Goal: Navigation & Orientation: Find specific page/section

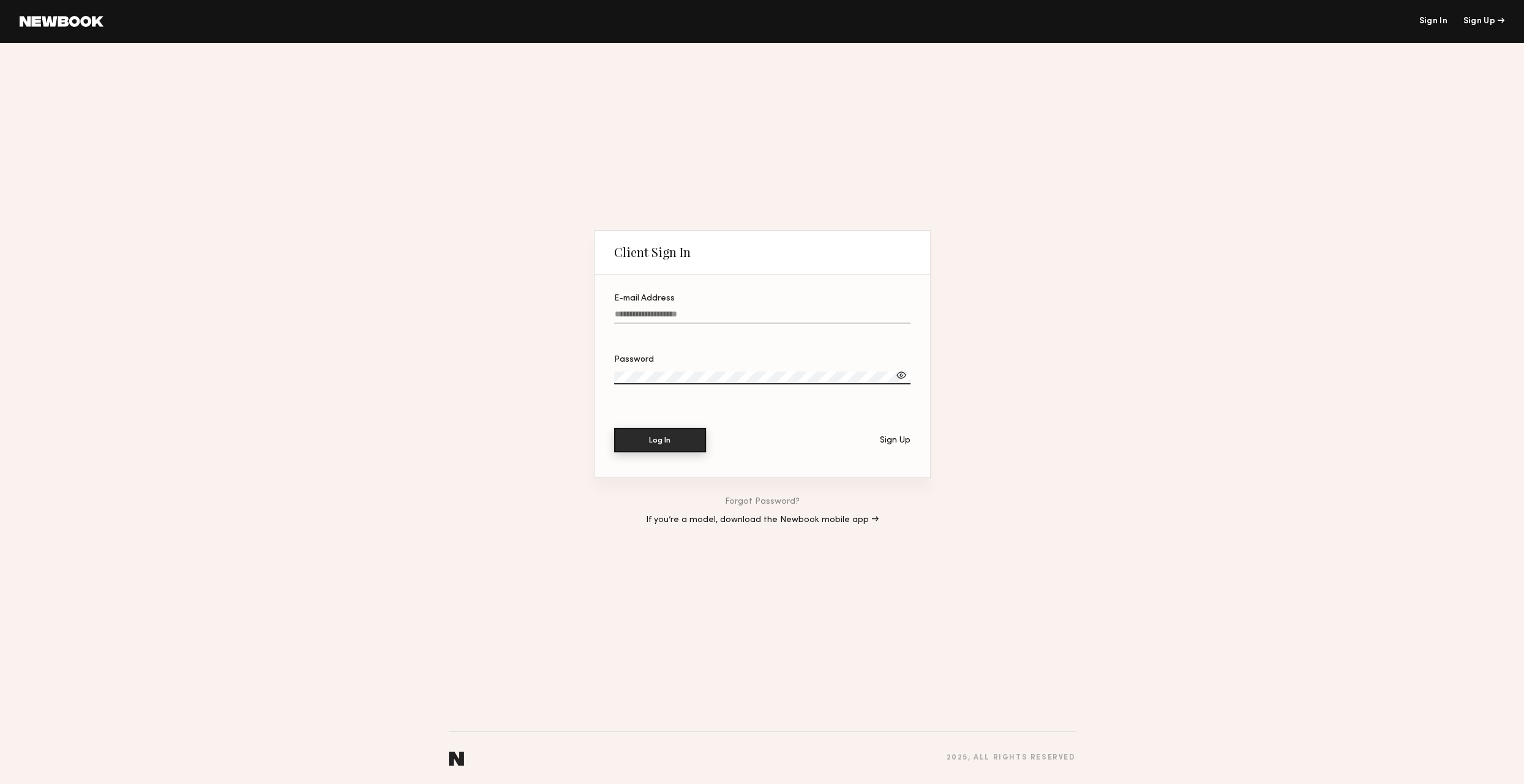
type input "**********"
click at [655, 440] on button "Log In" at bounding box center [660, 440] width 92 height 24
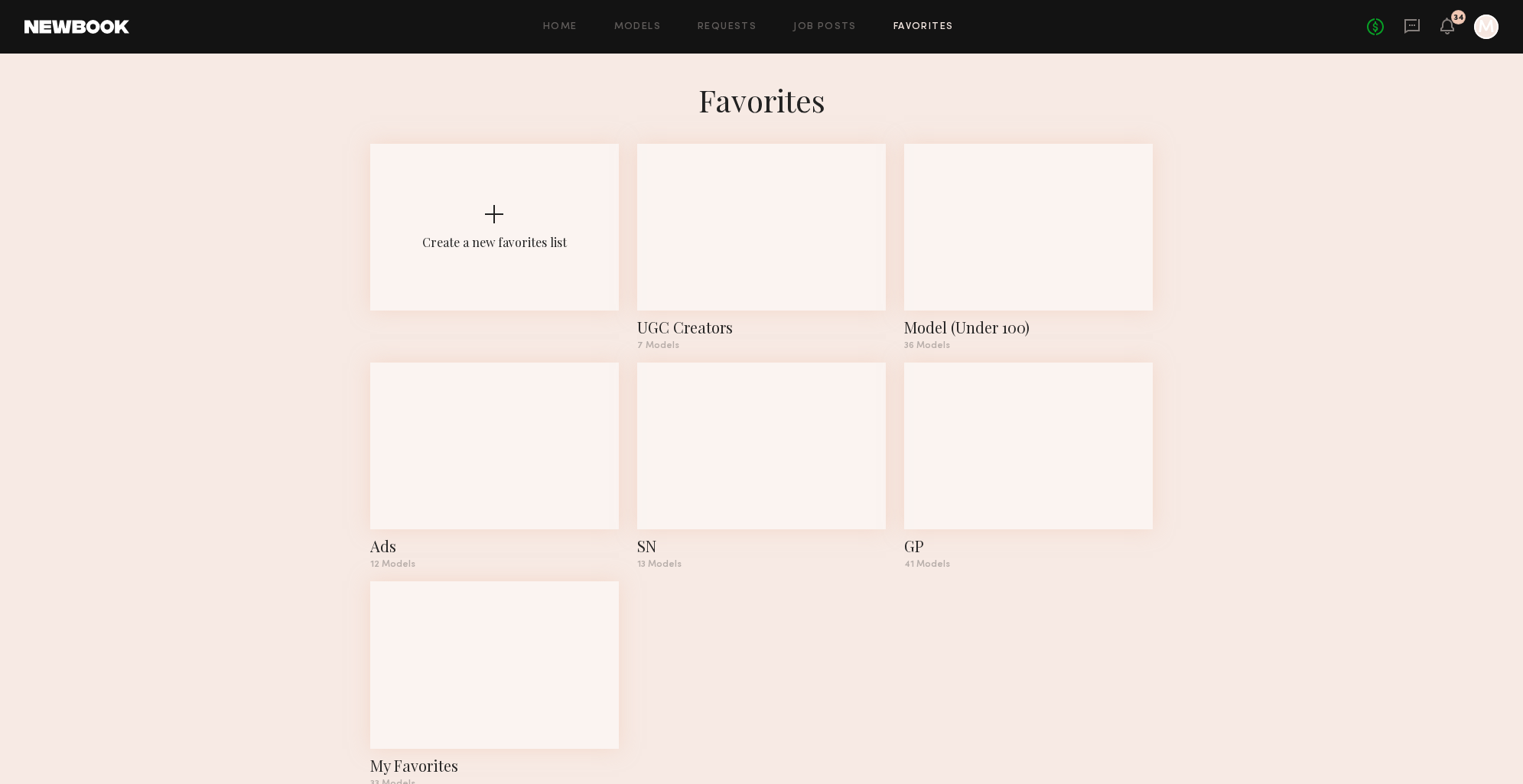
scroll to position [3, 0]
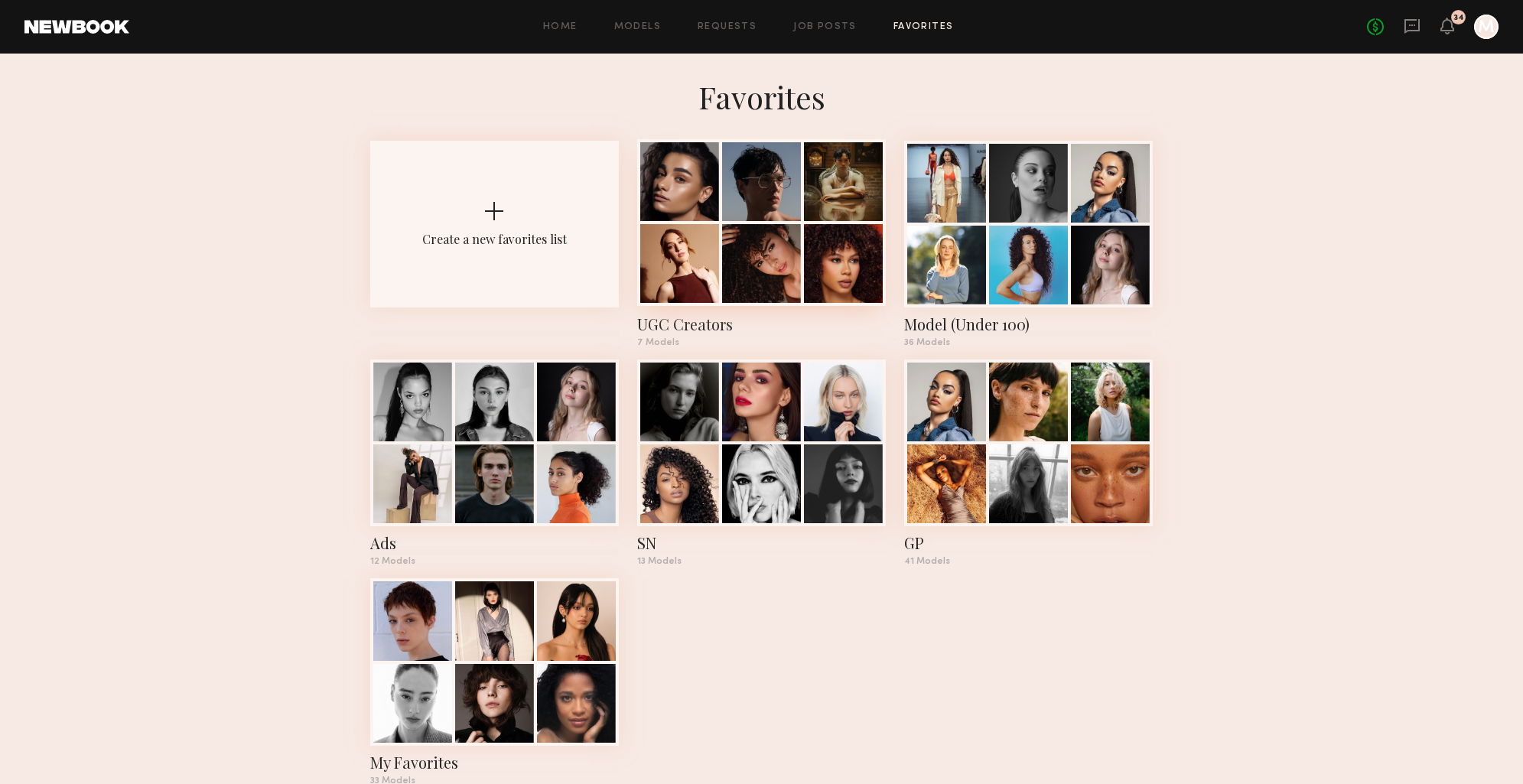
click at [725, 219] on div at bounding box center [761, 182] width 79 height 79
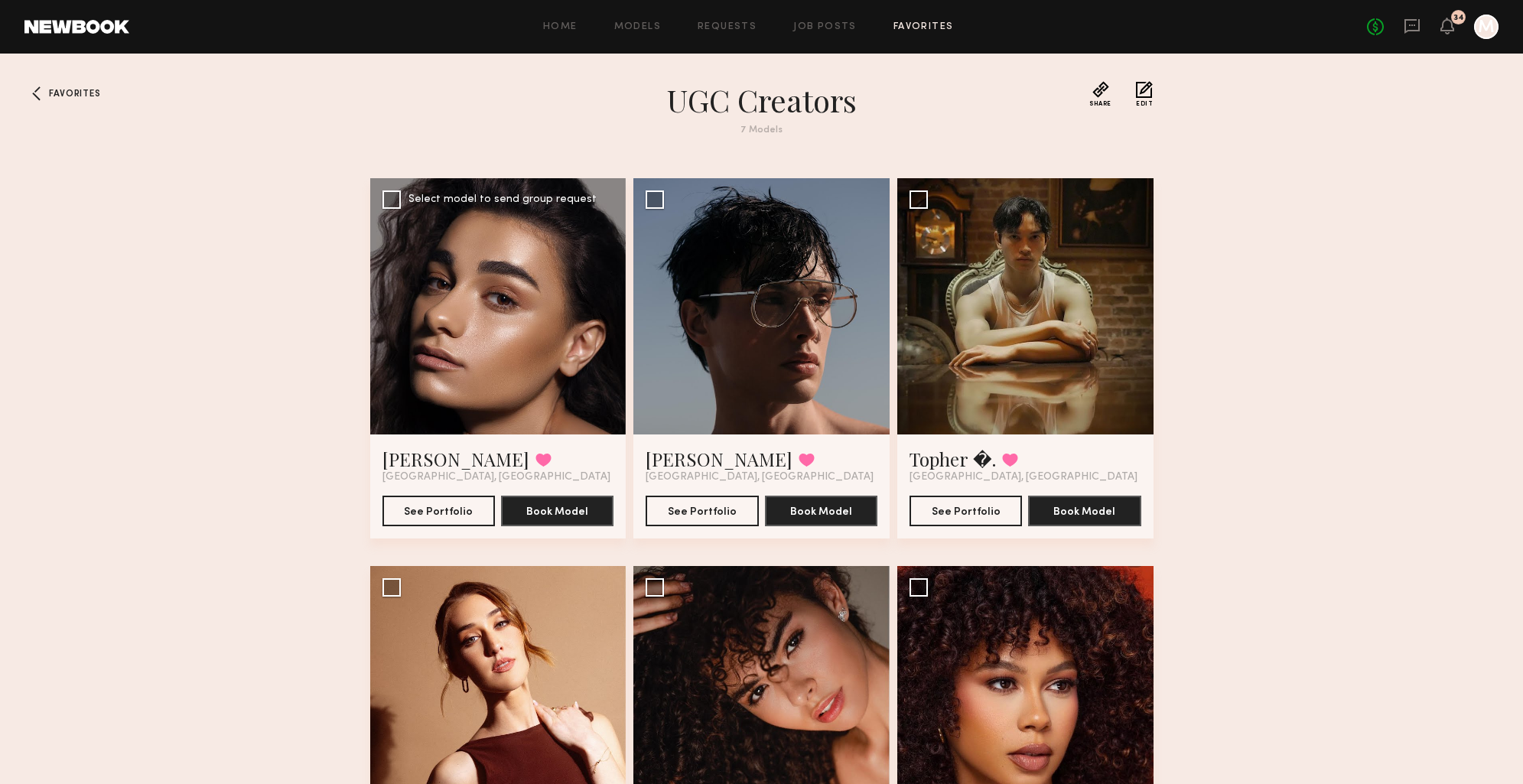
click at [562, 332] on div at bounding box center [498, 306] width 257 height 257
click at [515, 324] on div at bounding box center [498, 306] width 257 height 257
click at [431, 505] on button "See Portfolio" at bounding box center [438, 510] width 112 height 31
click at [681, 510] on button "See Portfolio" at bounding box center [702, 510] width 112 height 31
click at [948, 506] on button "See Portfolio" at bounding box center [965, 510] width 112 height 31
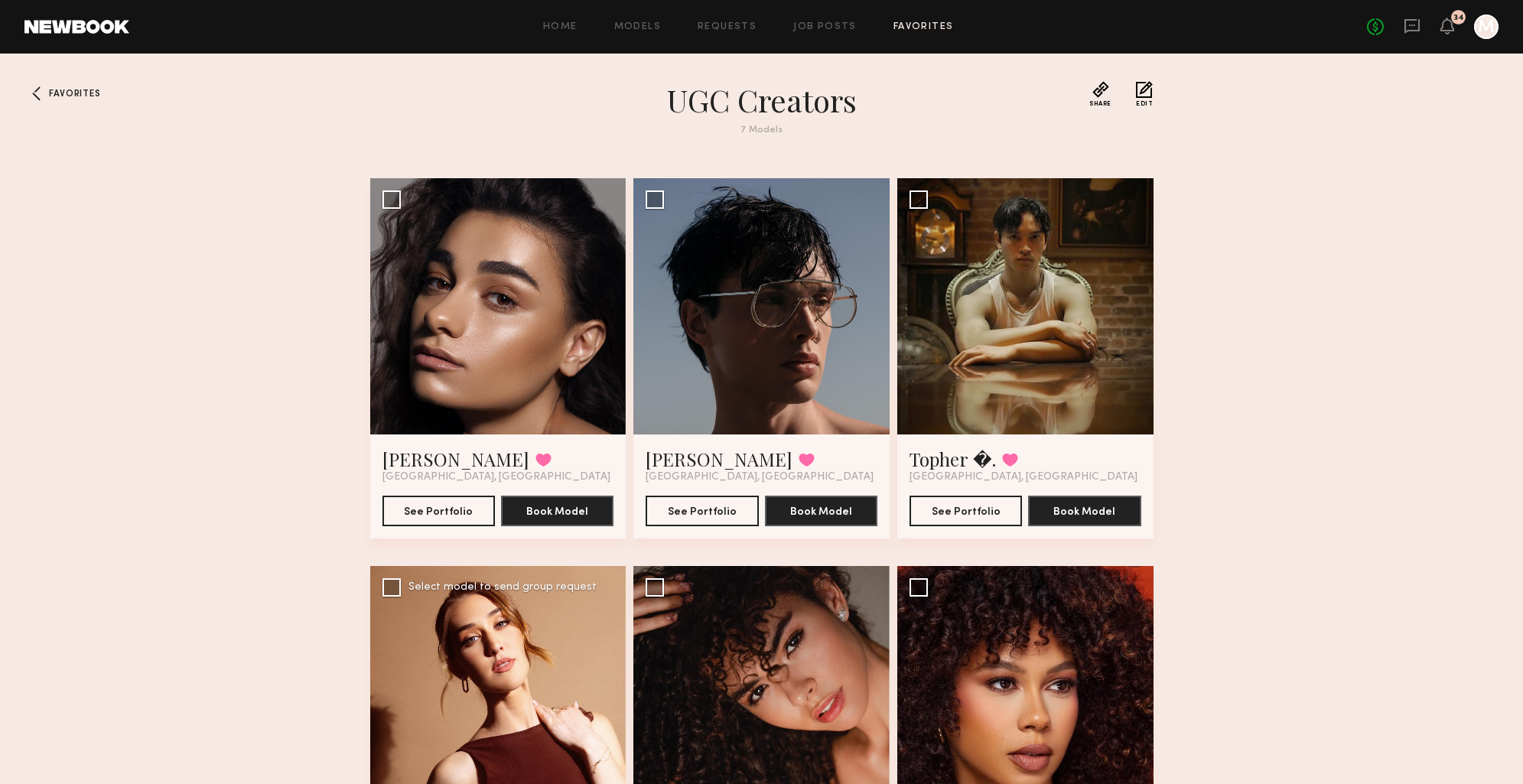
click at [514, 651] on div at bounding box center [498, 694] width 257 height 257
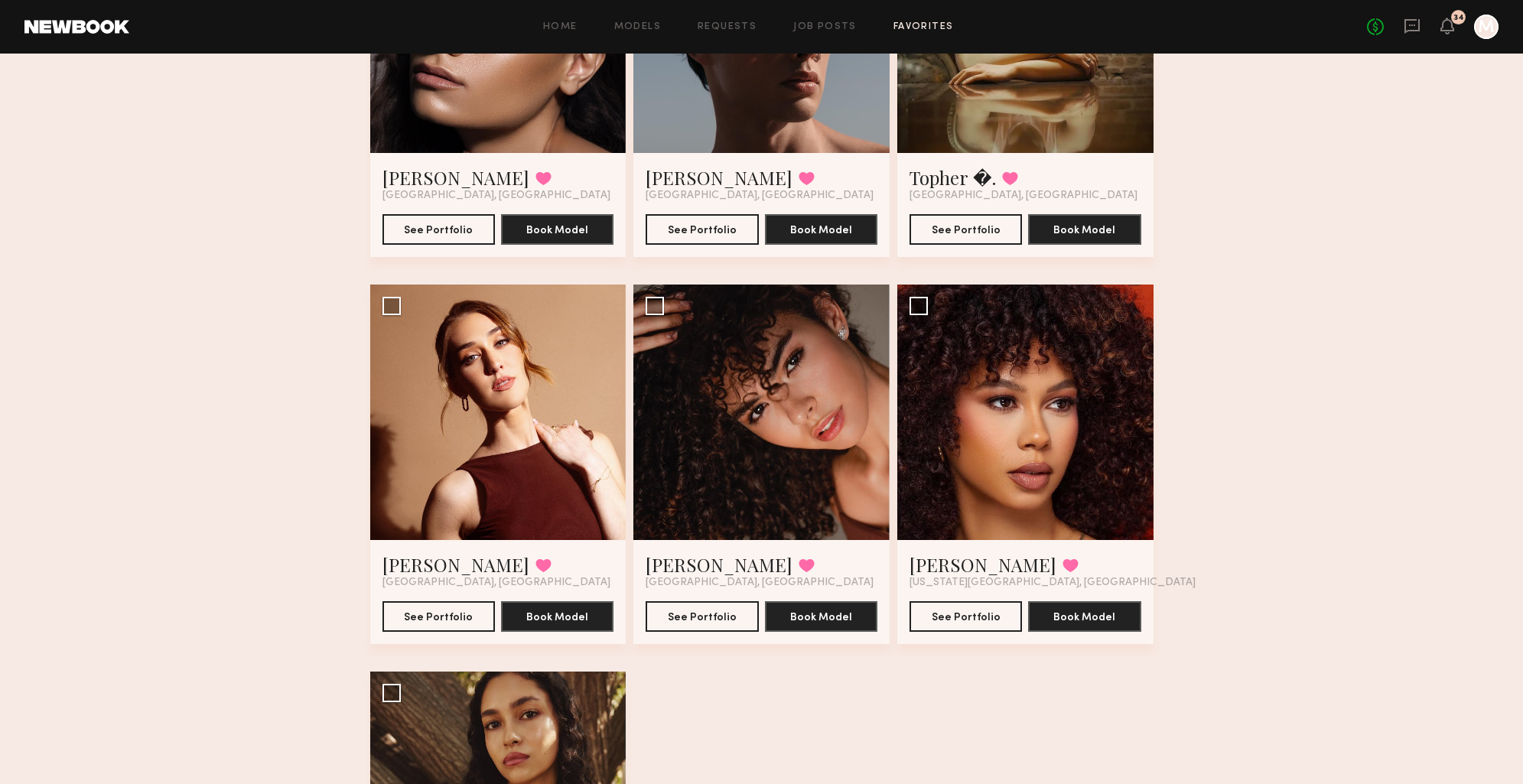
scroll to position [351, 0]
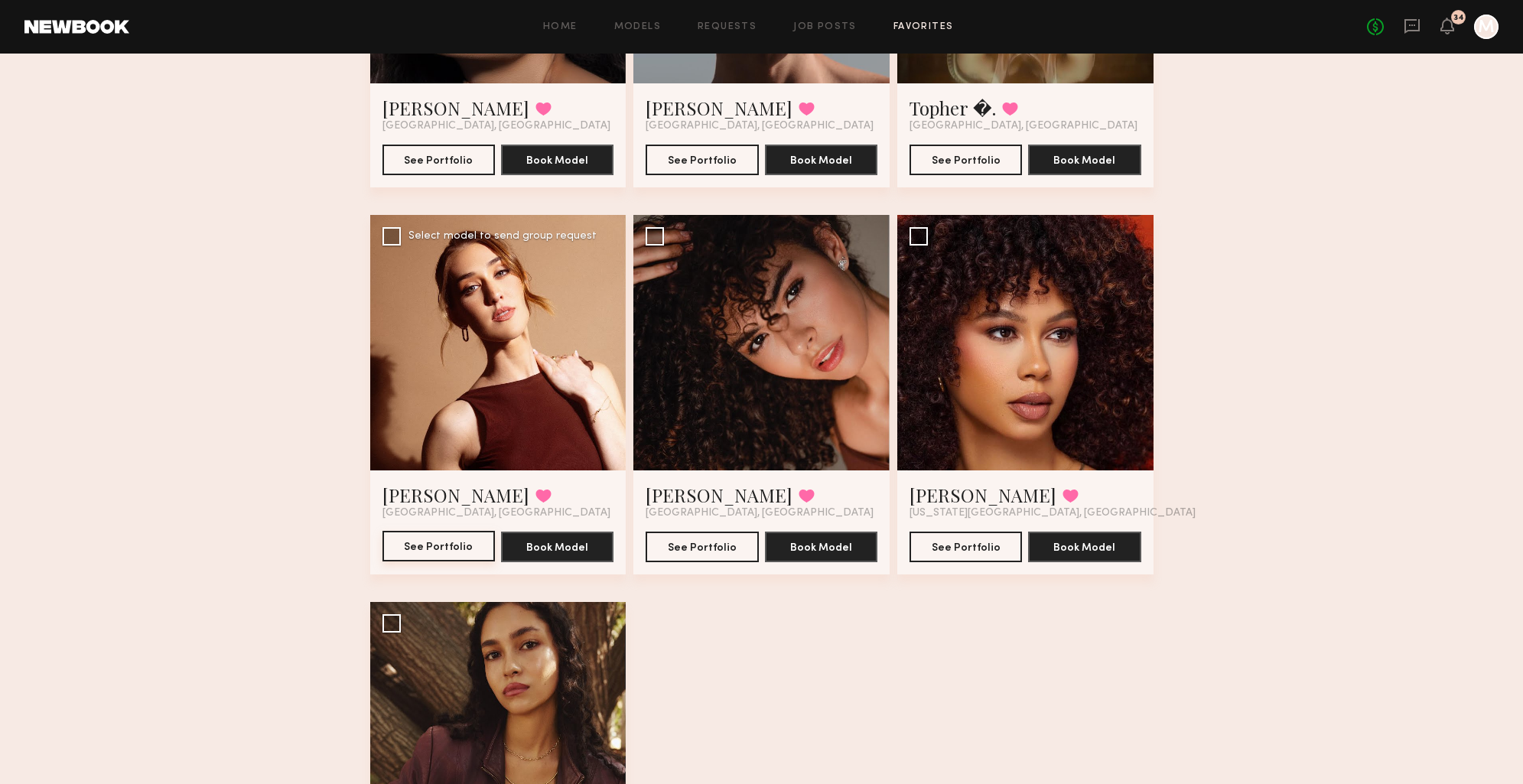
click at [457, 549] on button "See Portfolio" at bounding box center [438, 546] width 112 height 31
click at [698, 546] on button "See Portfolio" at bounding box center [702, 546] width 112 height 31
click at [962, 541] on button "See Portfolio" at bounding box center [965, 546] width 112 height 31
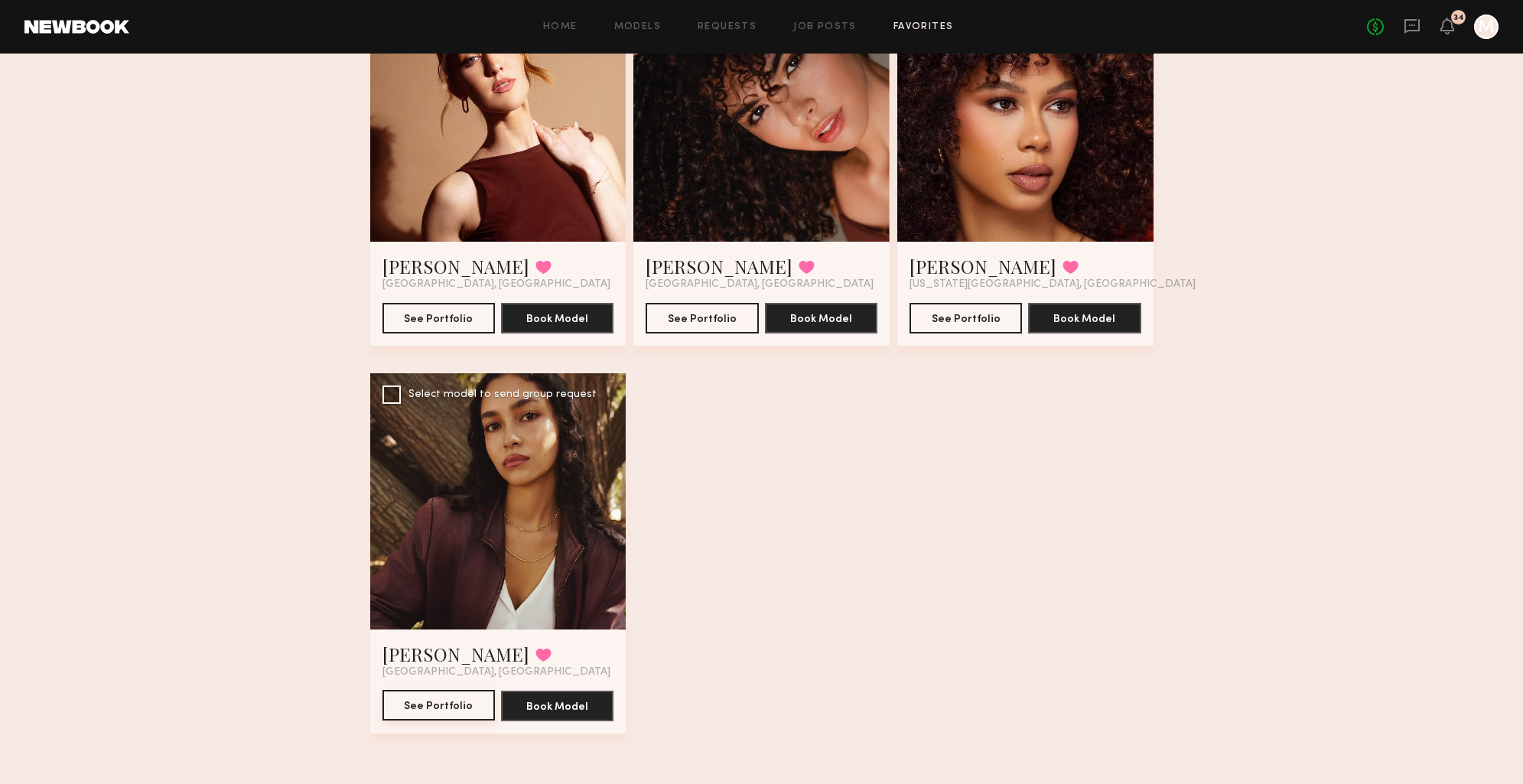
click at [445, 699] on button "See Portfolio" at bounding box center [438, 705] width 112 height 31
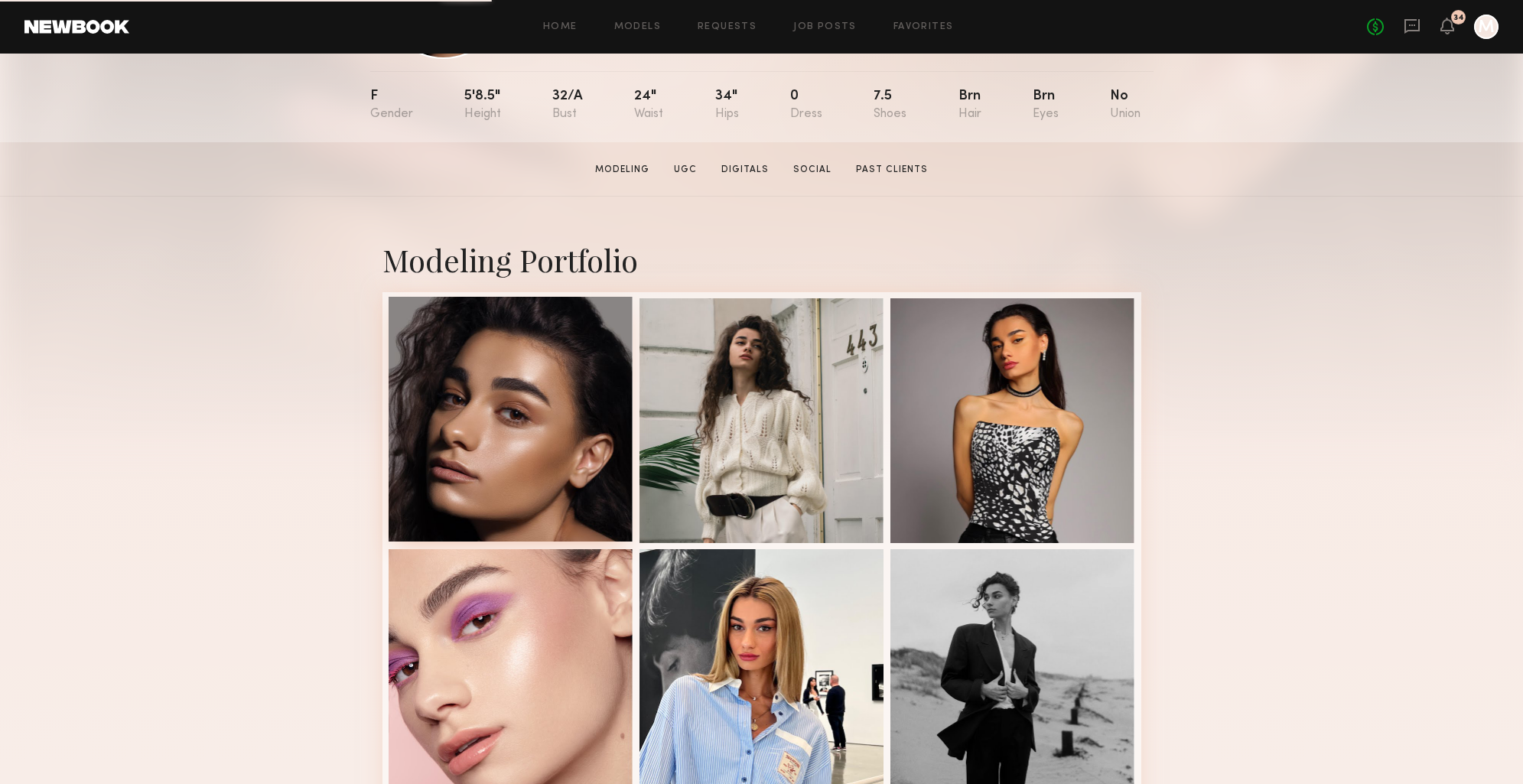
scroll to position [152, 0]
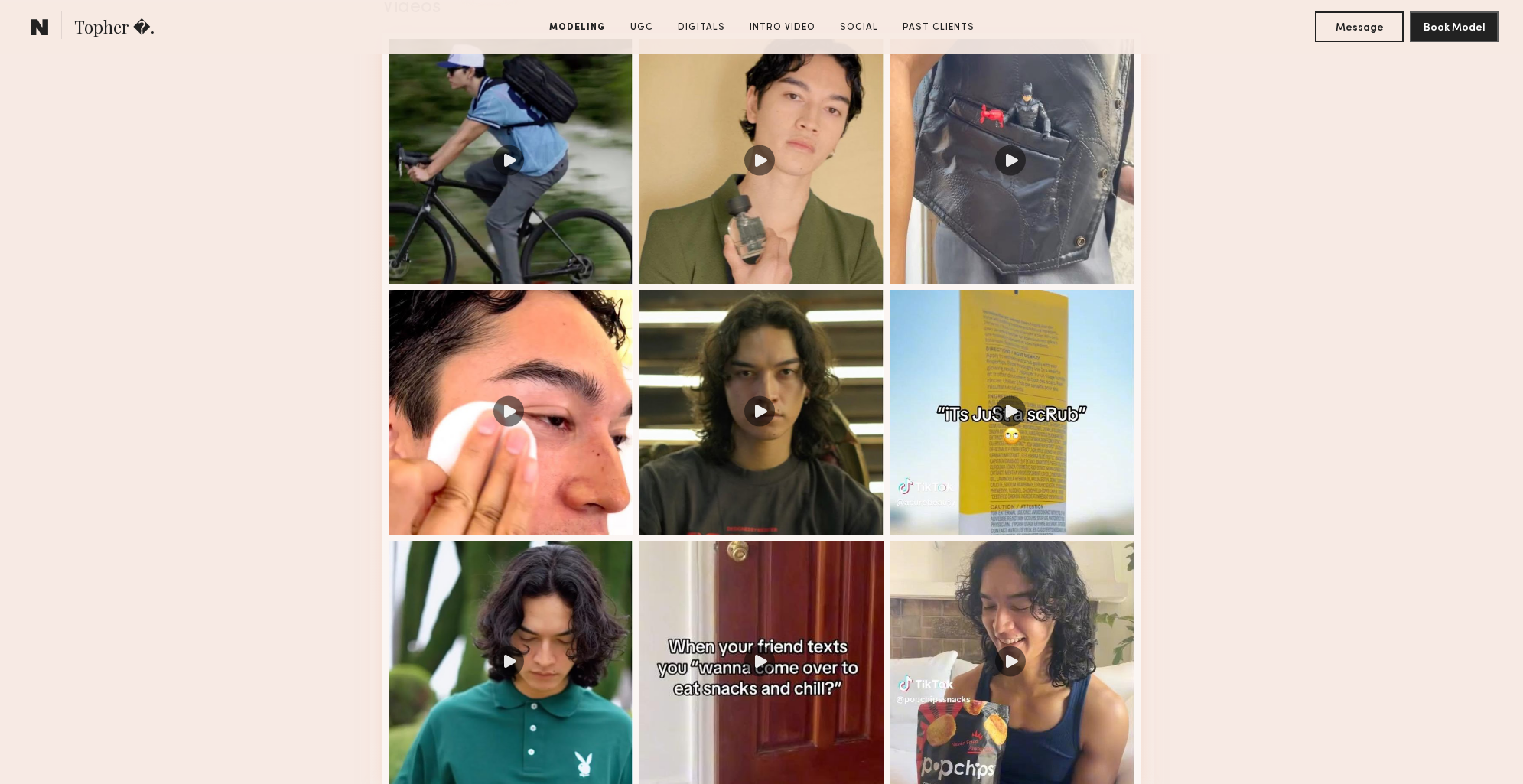
scroll to position [1663, 0]
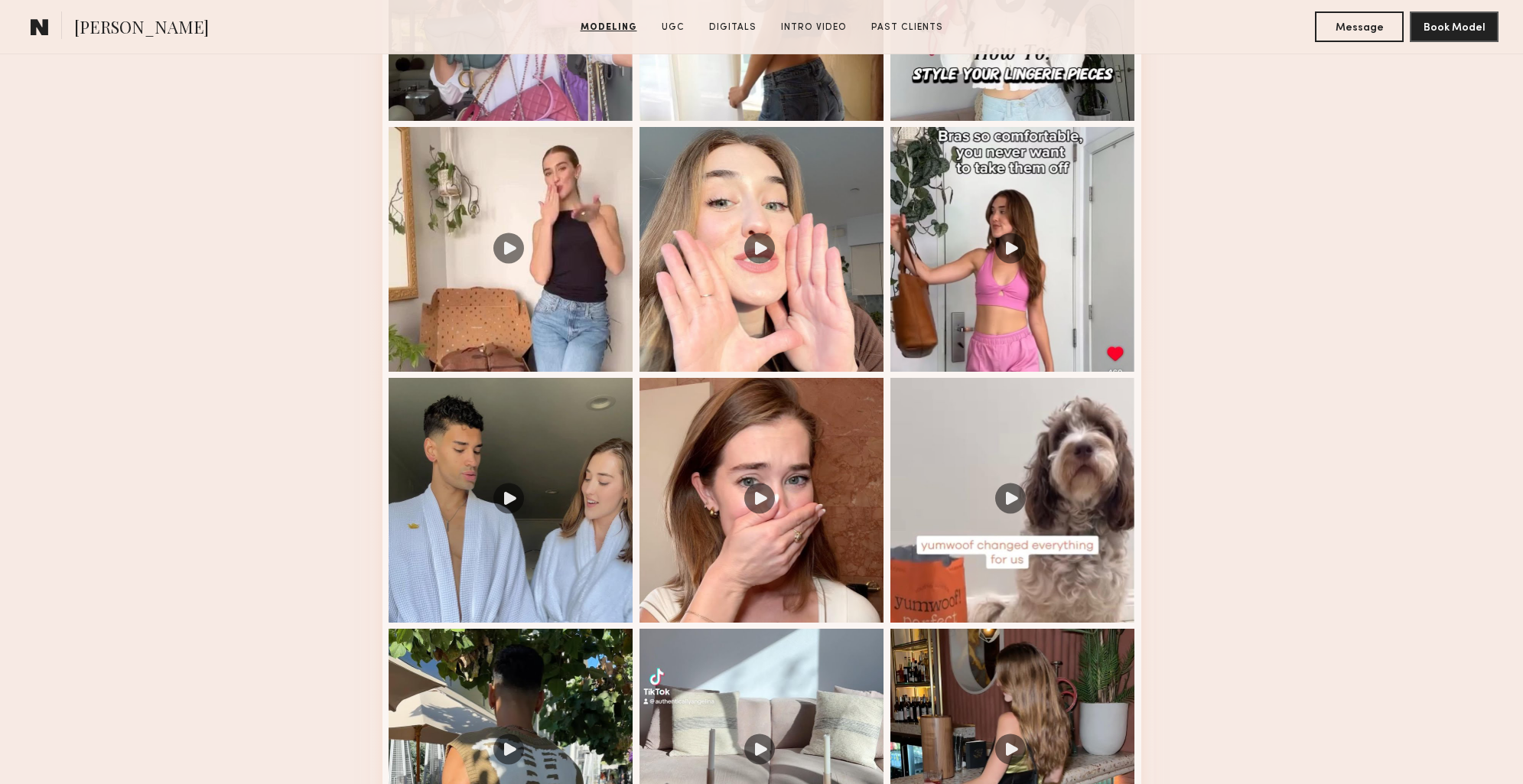
scroll to position [1890, 0]
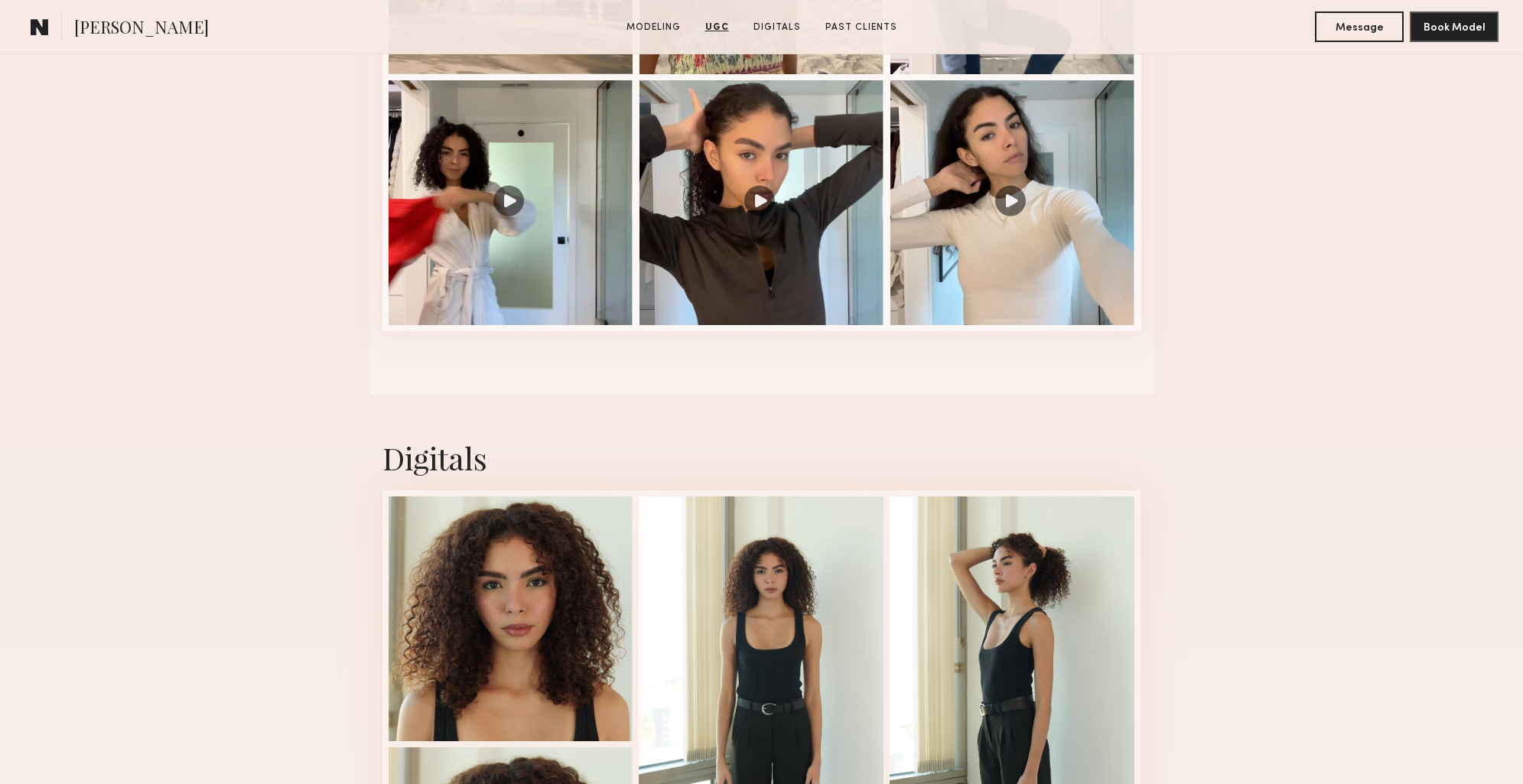
scroll to position [2653, 0]
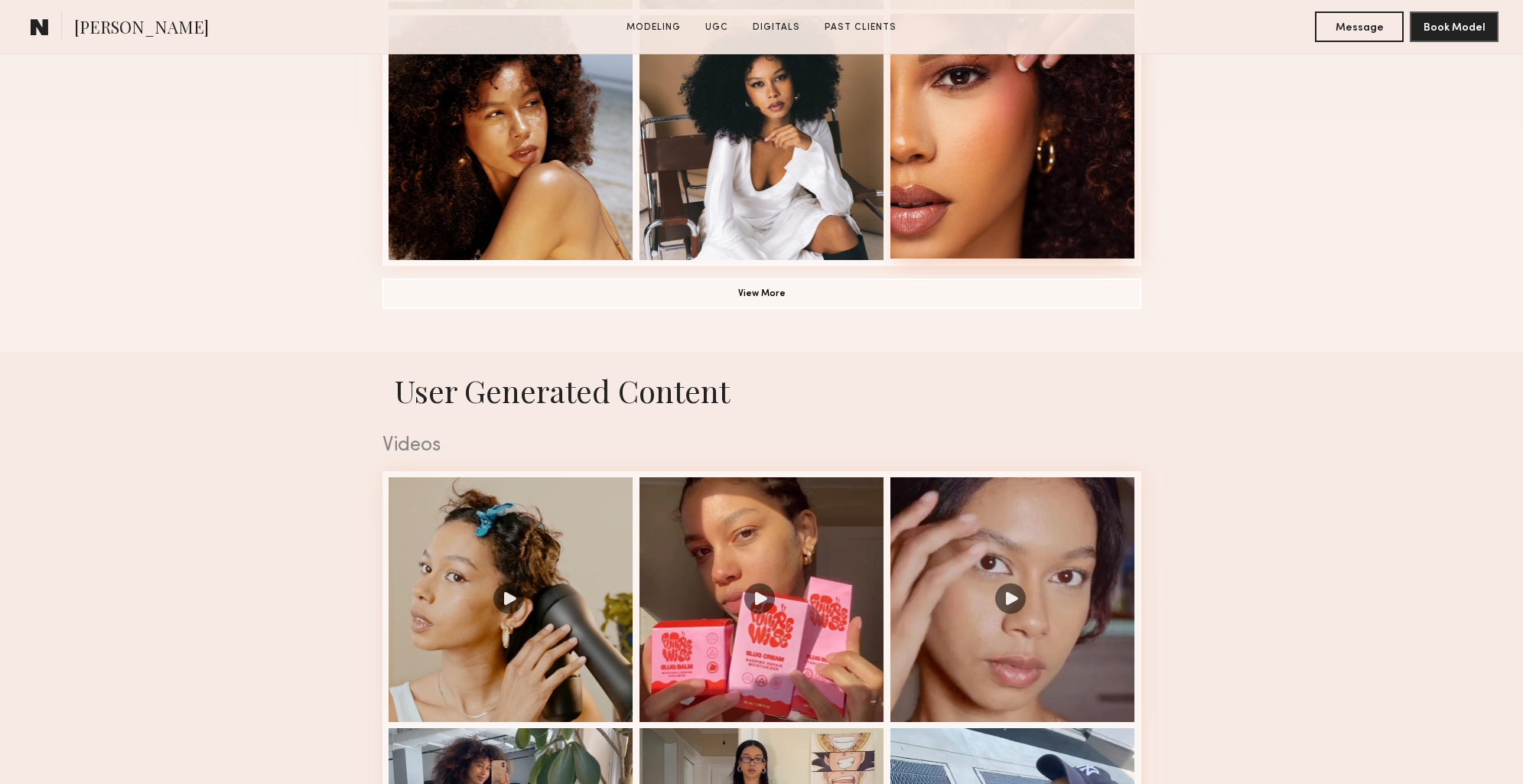
scroll to position [1820, 0]
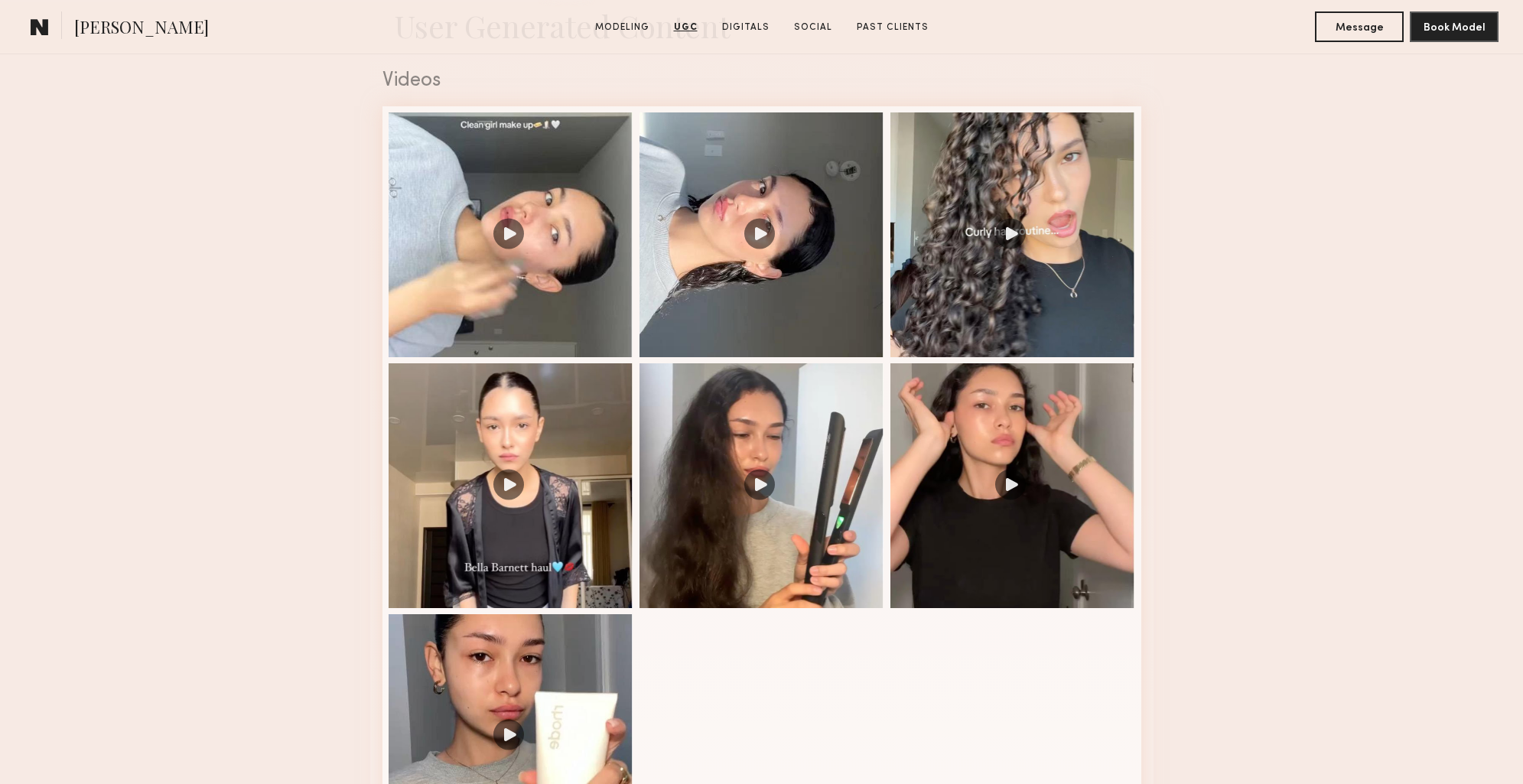
scroll to position [1553, 0]
